Goal: Information Seeking & Learning: Learn about a topic

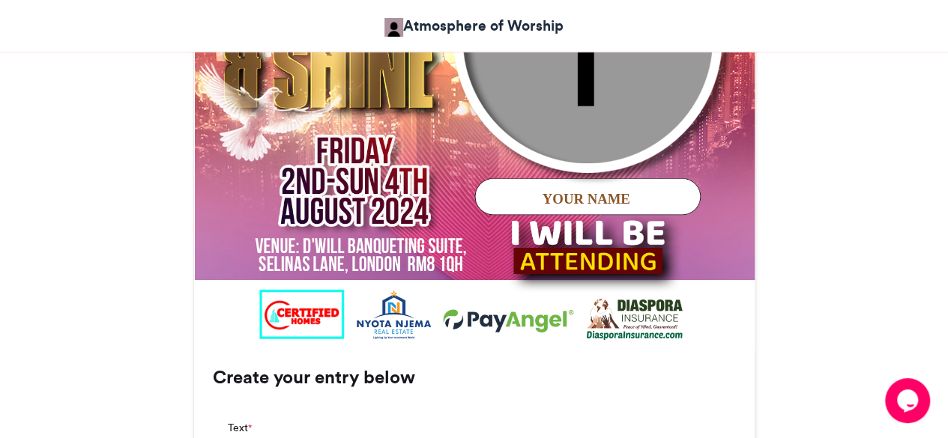
scroll to position [847, 0]
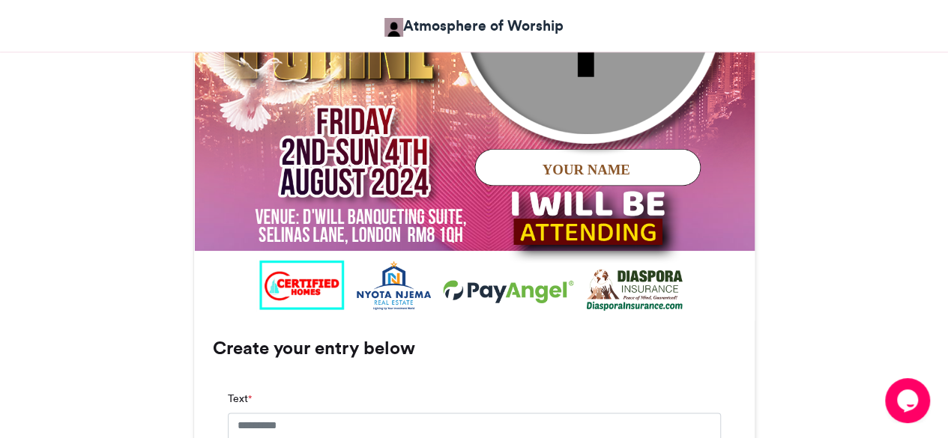
drag, startPoint x: 528, startPoint y: 202, endPoint x: 544, endPoint y: 172, distance: 34.5
click at [544, 172] on div "YOUR NAME" at bounding box center [585, 195] width 280 height 70
click at [544, 172] on div "YOUR NAME" at bounding box center [585, 169] width 280 height 19
click at [560, 160] on div "YOUR NAME" at bounding box center [585, 169] width 280 height 19
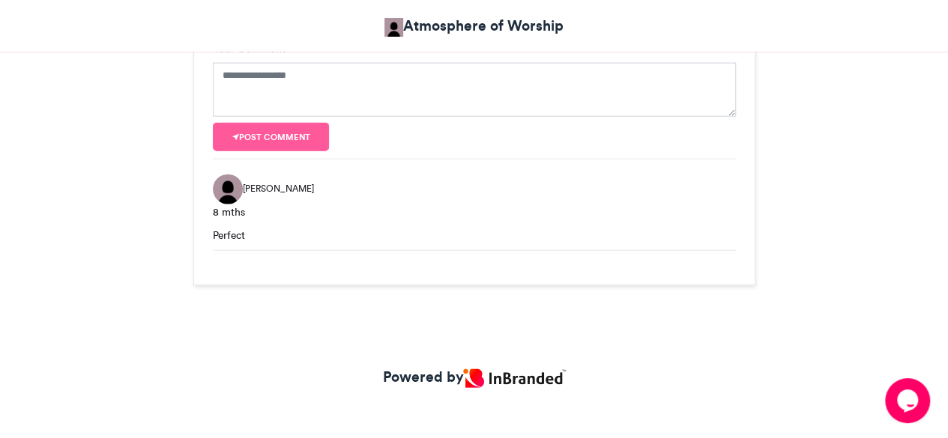
scroll to position [1691, 0]
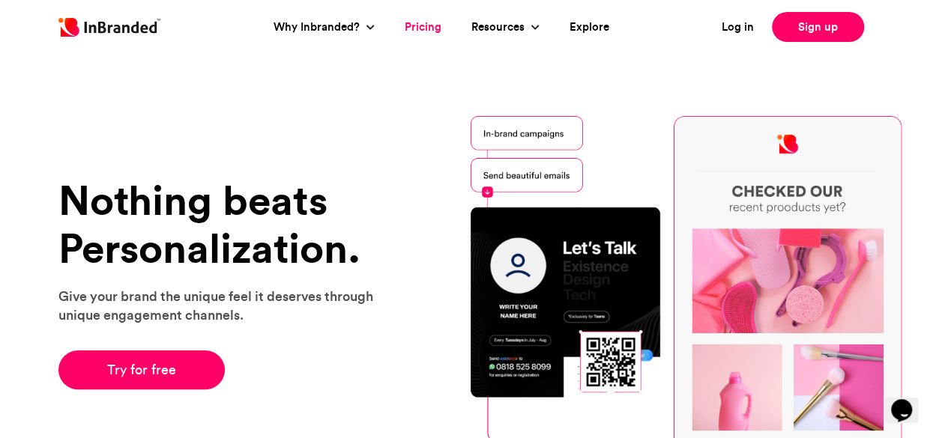
click at [423, 26] on link "Pricing" at bounding box center [423, 27] width 37 height 17
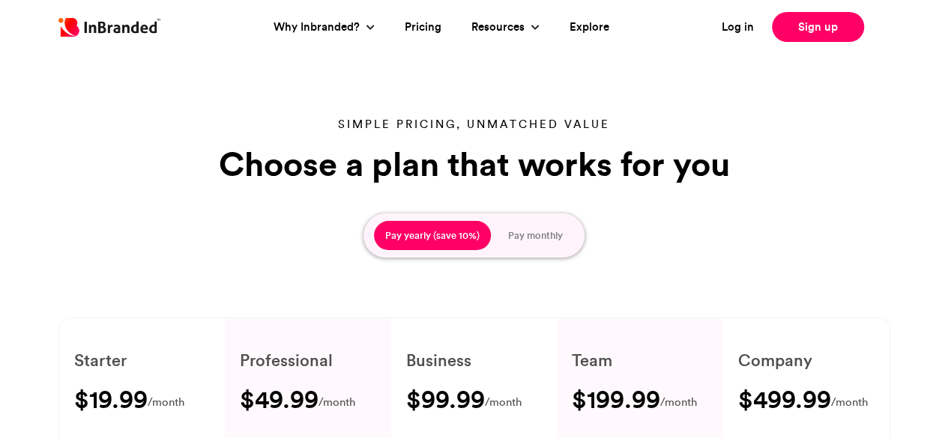
type input "****"
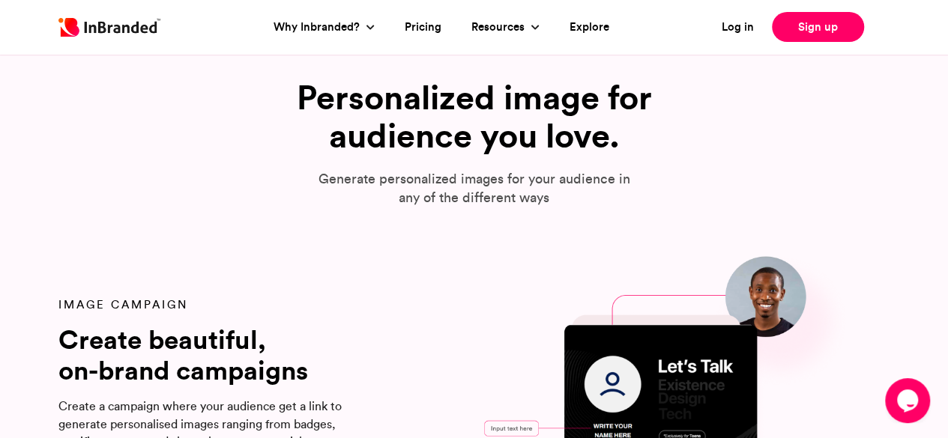
scroll to position [1469, 0]
